Goal: Task Accomplishment & Management: Manage account settings

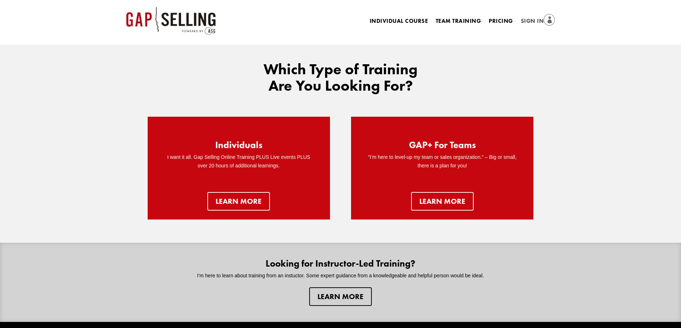
drag, startPoint x: 0, startPoint y: 0, endPoint x: 527, endPoint y: 16, distance: 527.6
click at [527, 16] on link "Sign In" at bounding box center [538, 21] width 34 height 10
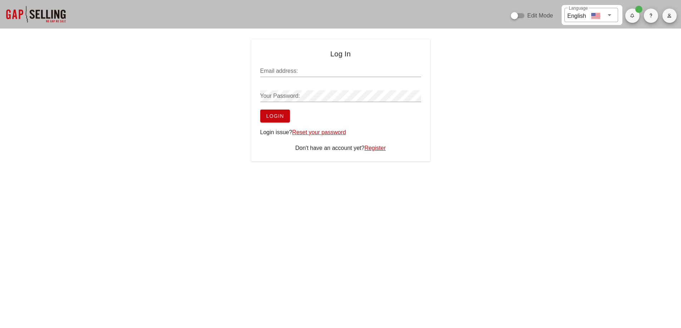
type input "[PERSON_NAME][EMAIL_ADDRESS][DOMAIN_NAME]"
click at [270, 117] on span "Login" at bounding box center [275, 116] width 18 height 6
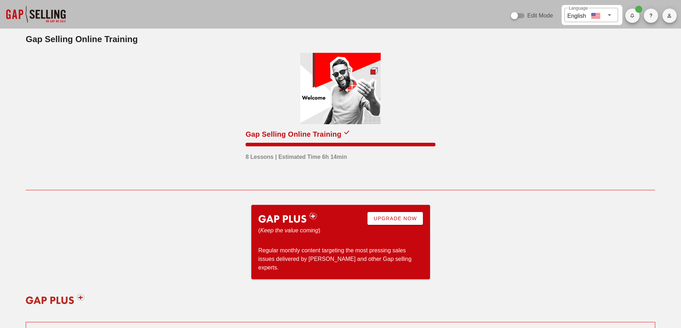
click at [670, 15] on icon "button" at bounding box center [669, 16] width 5 height 4
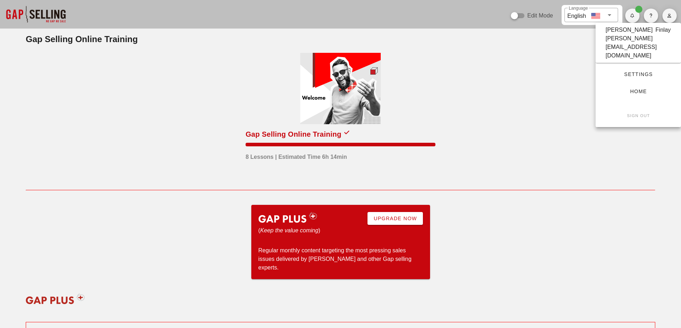
click at [626, 71] on span "Settings" at bounding box center [638, 74] width 63 height 6
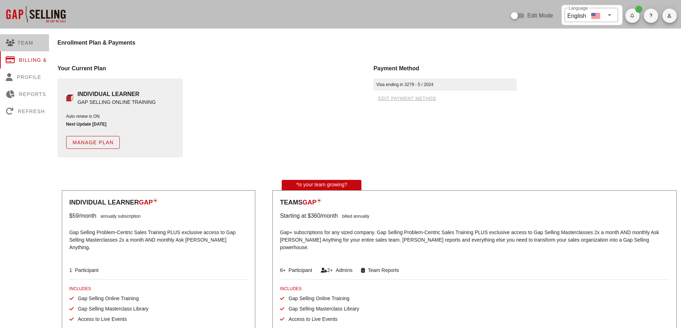
click at [28, 46] on div "Team" at bounding box center [34, 42] width 69 height 17
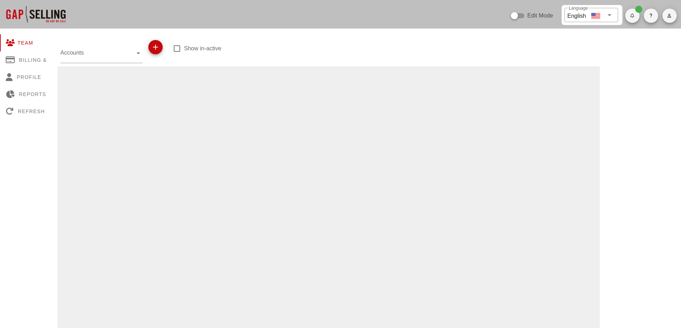
click at [105, 56] on input "Accounts" at bounding box center [96, 52] width 72 height 11
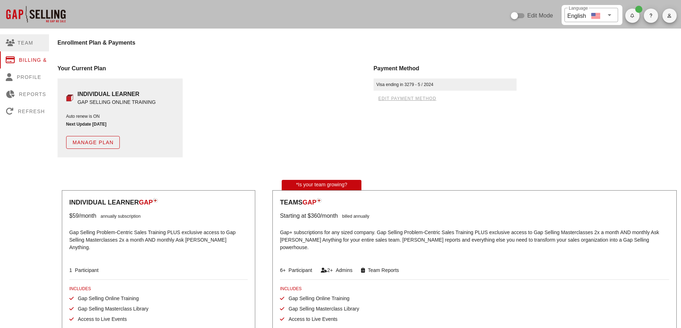
click at [24, 45] on div "Team" at bounding box center [34, 42] width 69 height 17
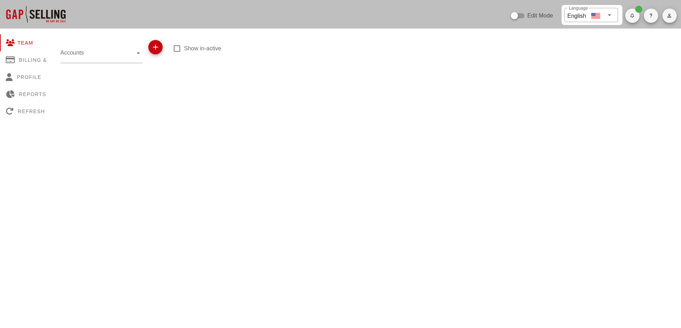
click at [94, 50] on input "Accounts" at bounding box center [96, 52] width 72 height 11
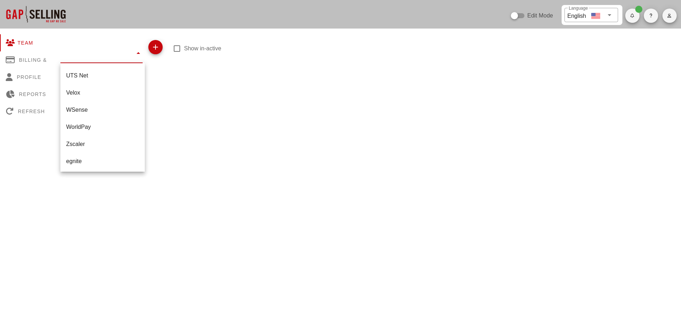
scroll to position [1012, 0]
click at [91, 139] on div "Zscaler" at bounding box center [102, 142] width 73 height 15
type input "Zscaler"
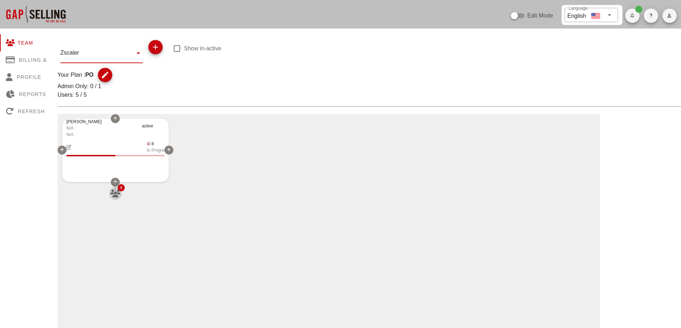
click at [115, 192] on icon "button" at bounding box center [115, 194] width 11 height 8
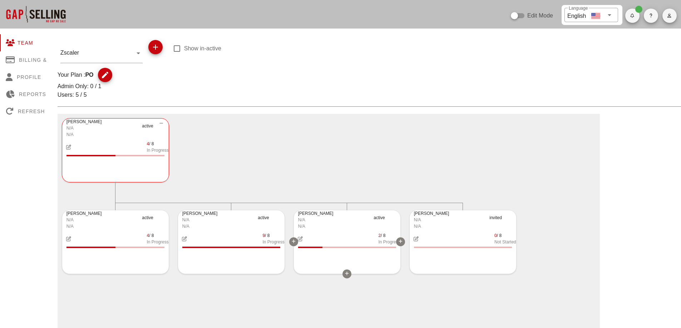
click at [303, 238] on icon "button" at bounding box center [300, 239] width 6 height 5
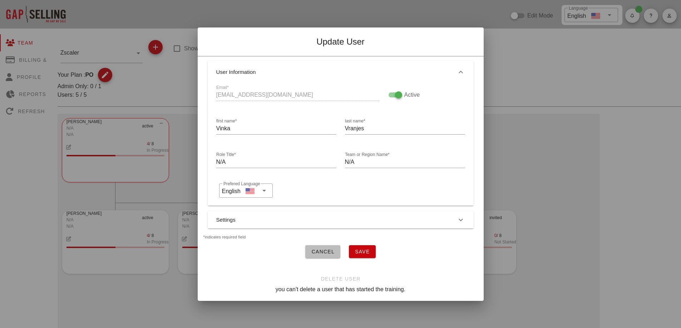
click at [267, 90] on div "Email* vvranjes@zscaler.com" at bounding box center [298, 96] width 172 height 34
click at [322, 253] on button "Cancel" at bounding box center [322, 251] width 35 height 13
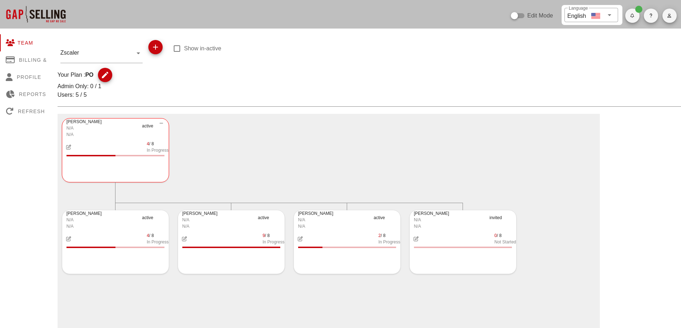
click at [41, 17] on div at bounding box center [35, 14] width 71 height 29
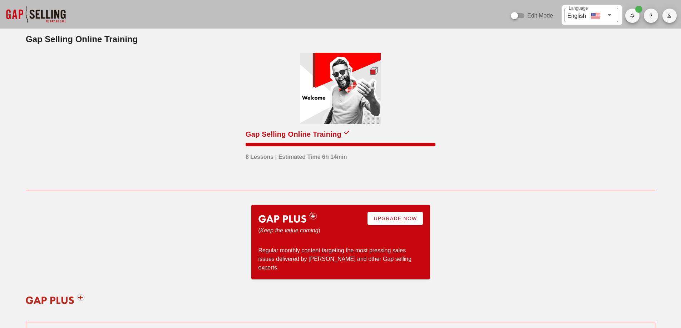
click at [262, 133] on div "Gap Selling Online Training" at bounding box center [293, 134] width 96 height 11
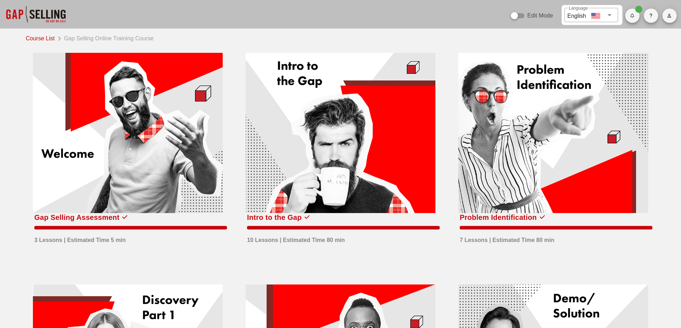
click at [327, 149] on div at bounding box center [340, 133] width 190 height 160
